Goal: Task Accomplishment & Management: Manage account settings

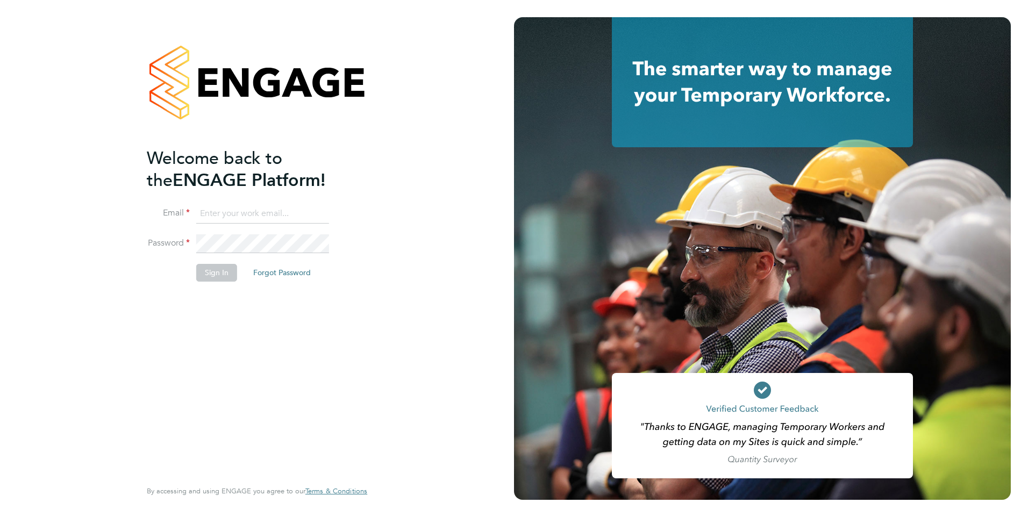
click at [246, 211] on input at bounding box center [262, 213] width 133 height 19
type input "samya.siddiqui@ncclondon.ac.uk"
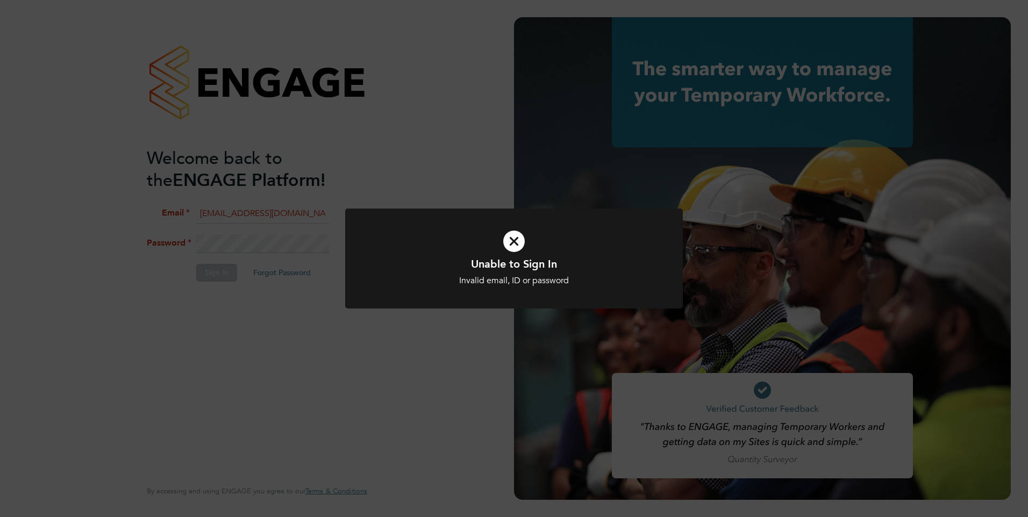
click at [523, 244] on icon at bounding box center [514, 241] width 280 height 42
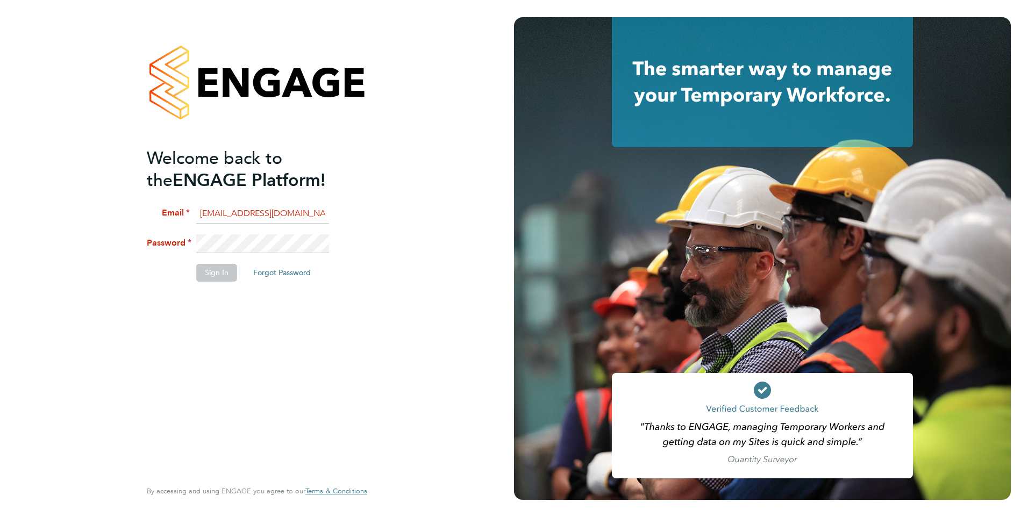
click at [0, 220] on html "Welcome back to the ENGAGE Platform! Email samya.siddiqui@ncclondon.ac.uk Passw…" at bounding box center [514, 258] width 1028 height 517
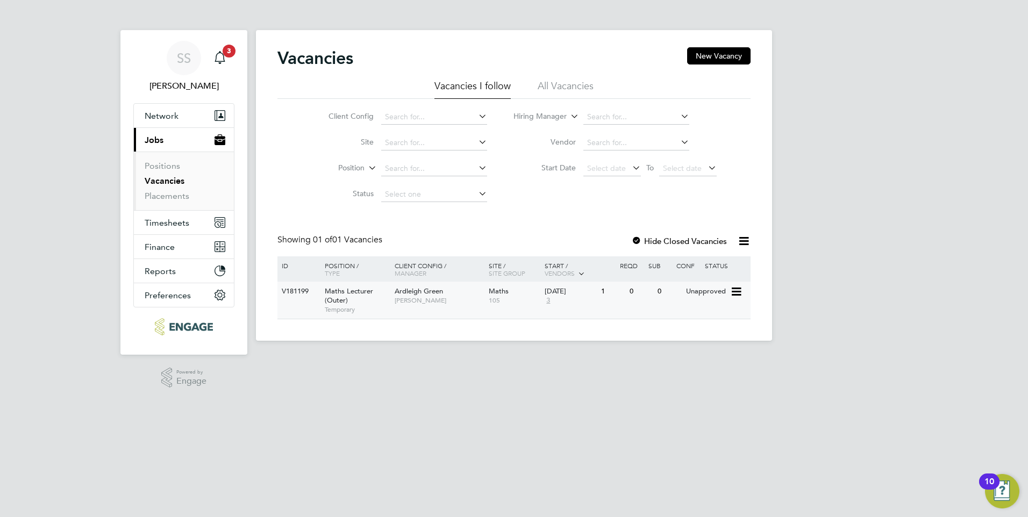
click at [339, 293] on span "Maths Lecturer (Outer)" at bounding box center [349, 296] width 48 height 18
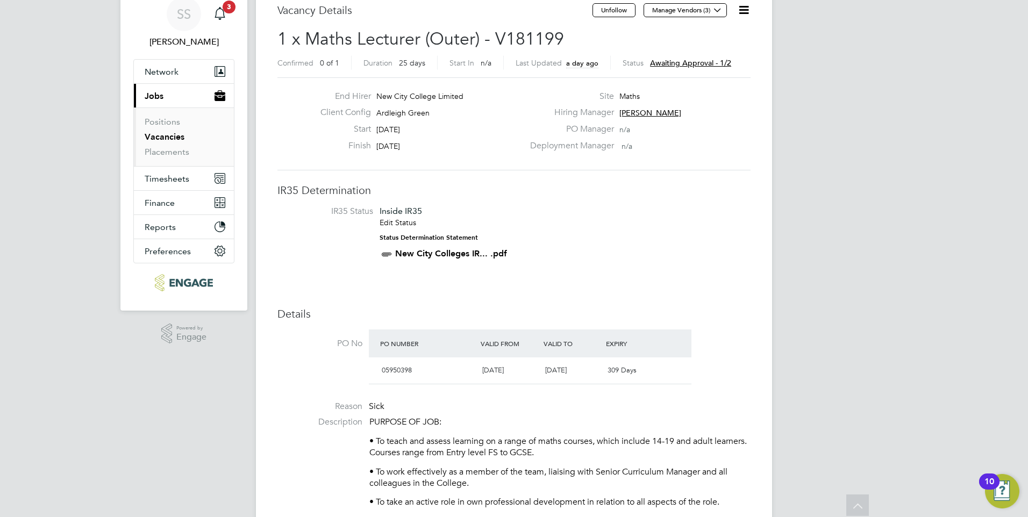
scroll to position [38, 0]
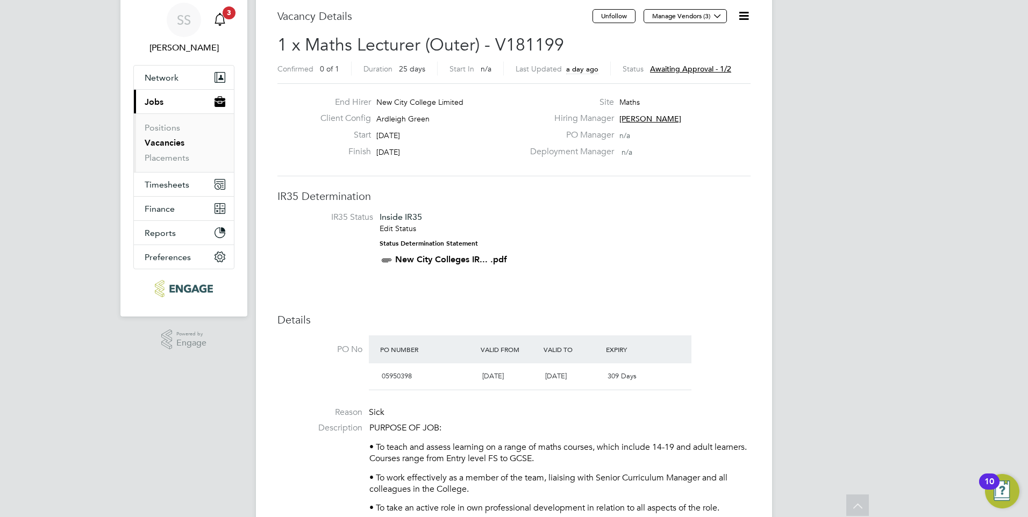
click at [232, 17] on span "3" at bounding box center [229, 12] width 13 height 13
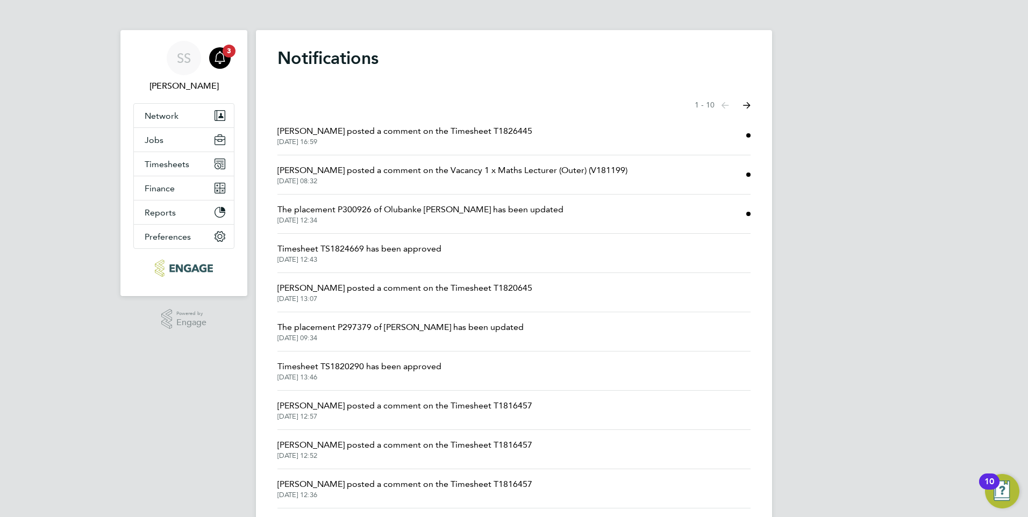
click at [382, 130] on span "[PERSON_NAME] posted a comment on the Timesheet T1826445" at bounding box center [404, 131] width 255 height 13
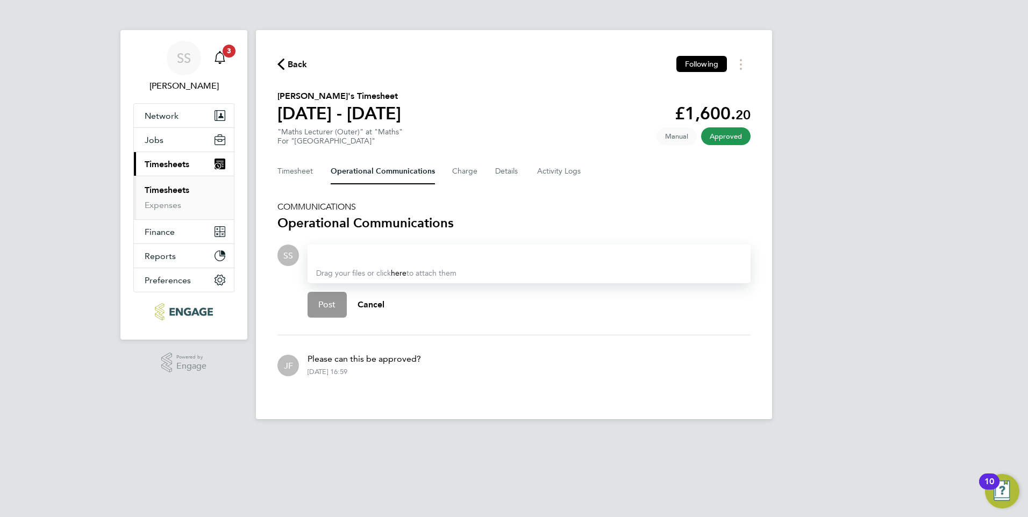
click at [226, 61] on div "Main navigation" at bounding box center [220, 58] width 22 height 22
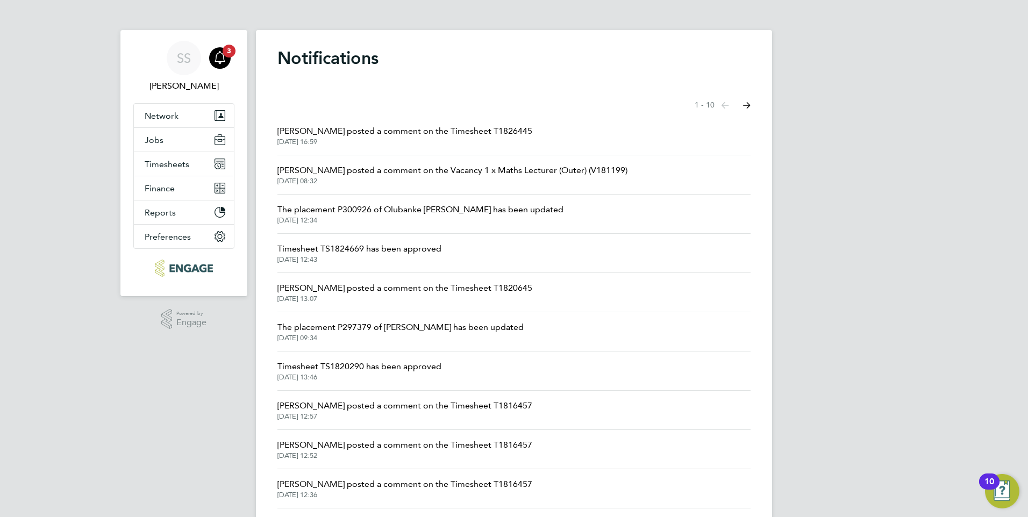
click at [383, 172] on span "[PERSON_NAME] posted a comment on the Vacancy 1 x Maths Lecturer (Outer) (V1811…" at bounding box center [452, 170] width 350 height 13
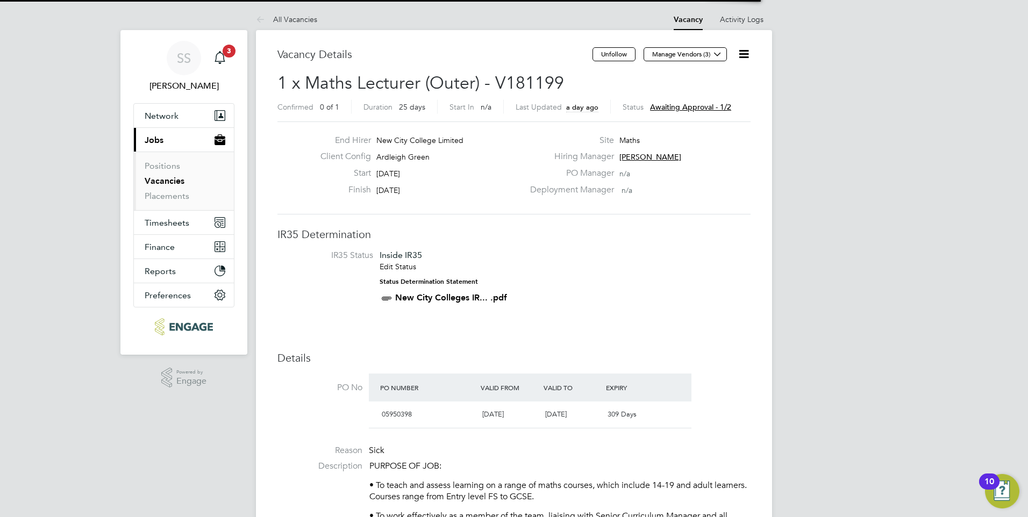
scroll to position [18, 101]
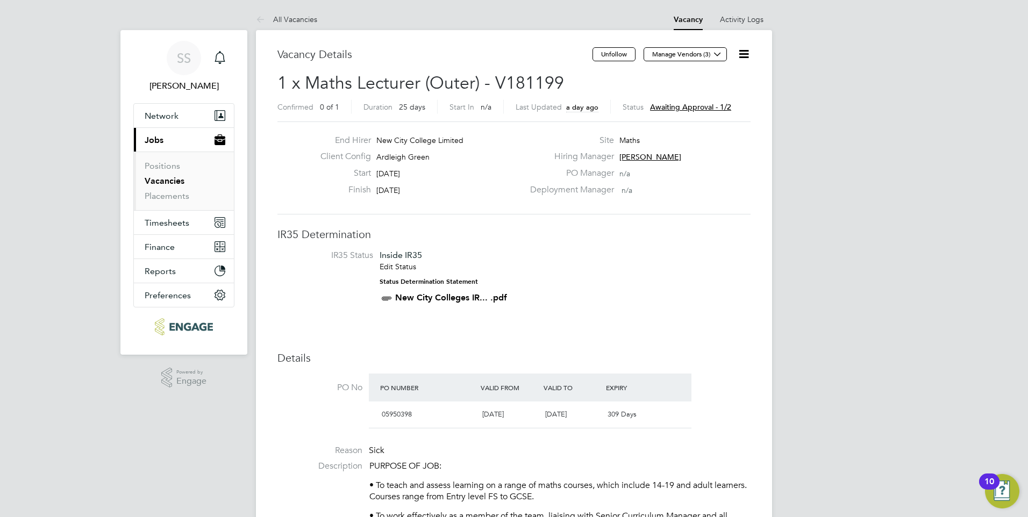
click at [711, 105] on span "Awaiting approval - 1/2" at bounding box center [690, 107] width 81 height 10
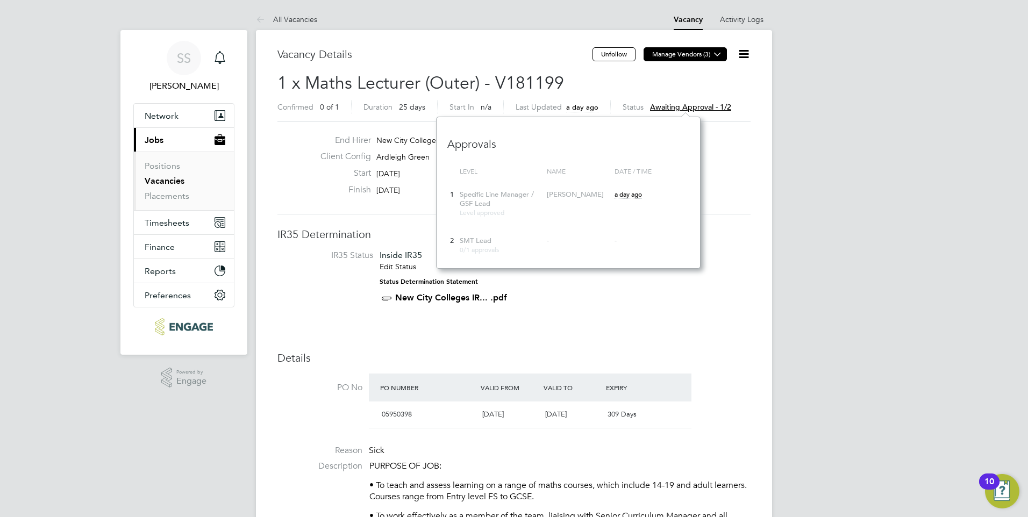
click at [694, 49] on button "Manage Vendors (3)" at bounding box center [685, 54] width 83 height 14
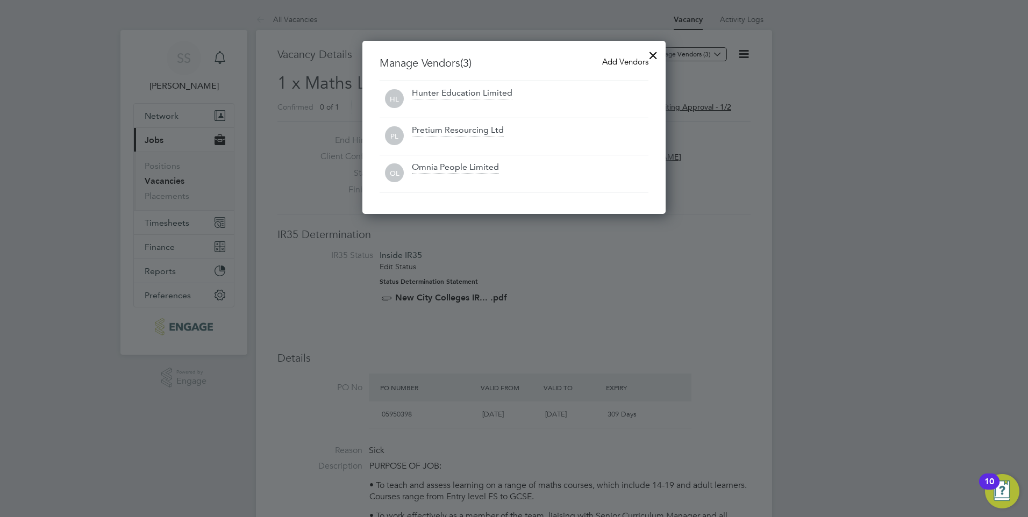
click at [652, 57] on div at bounding box center [653, 52] width 19 height 19
